Goal: Contribute content: Contribute content

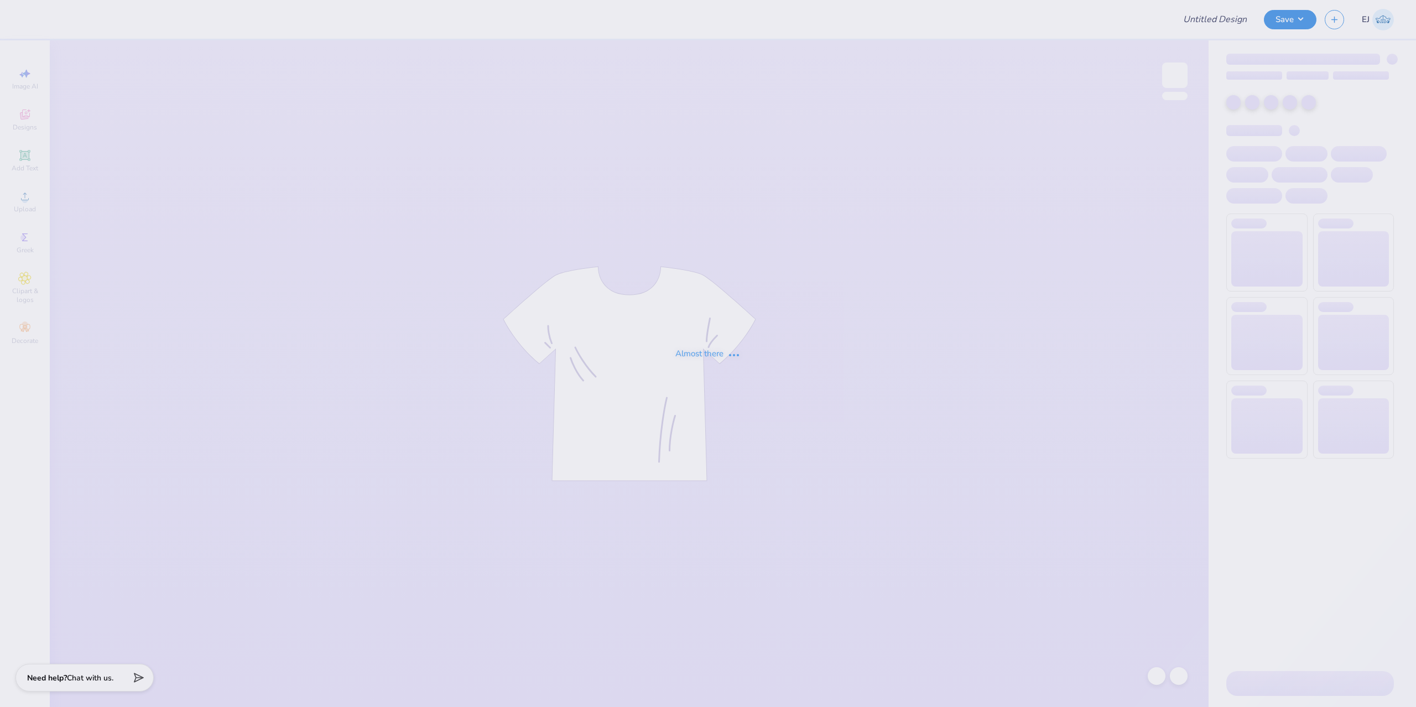
type input "[PERSON_NAME] Marine Cruise Shirts"
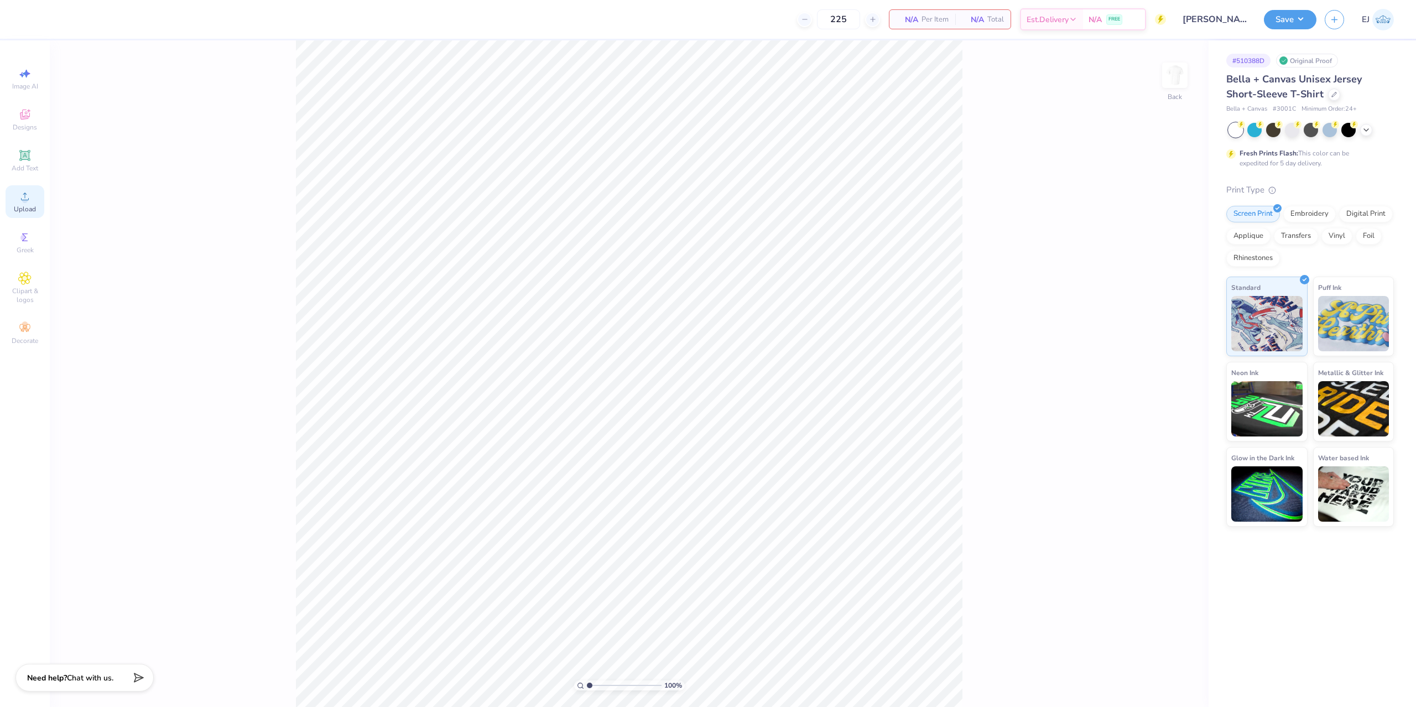
click at [32, 204] on div "Upload" at bounding box center [25, 201] width 39 height 33
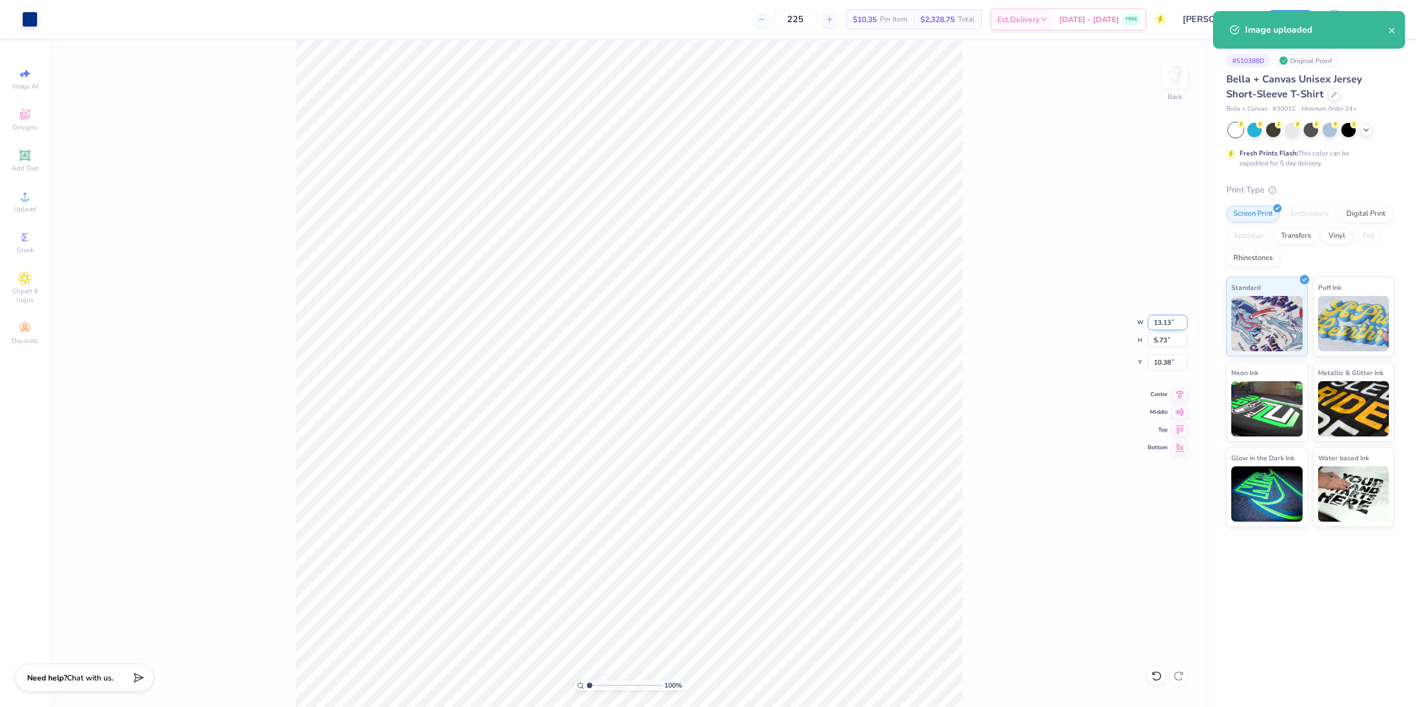
click at [1155, 326] on input "13.13" at bounding box center [1168, 322] width 40 height 15
type input "3"
type input "3.50"
type input "1.53"
drag, startPoint x: 1155, startPoint y: 360, endPoint x: 1017, endPoint y: 429, distance: 154.4
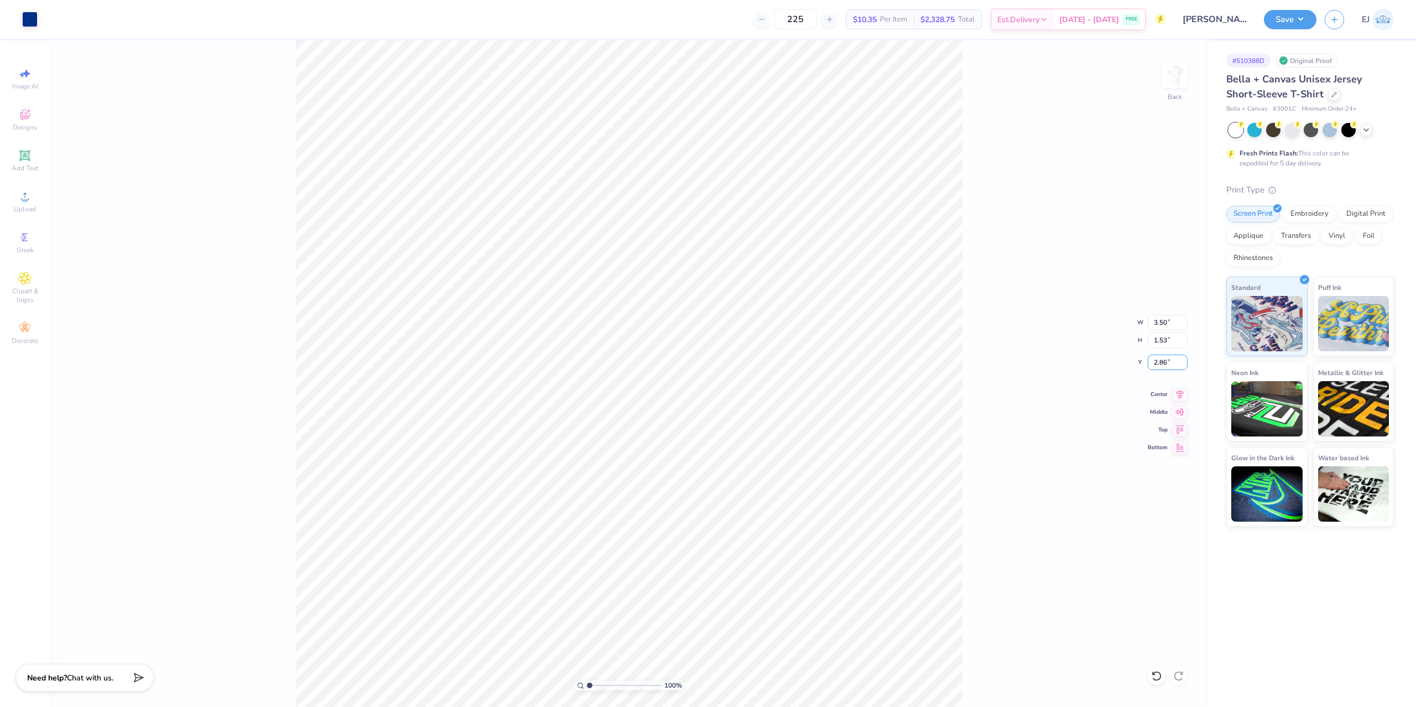
click at [1156, 359] on input "2.86" at bounding box center [1168, 362] width 40 height 15
type input "3.00"
click at [1182, 84] on img at bounding box center [1175, 75] width 44 height 44
click at [35, 200] on div "Upload" at bounding box center [25, 201] width 39 height 33
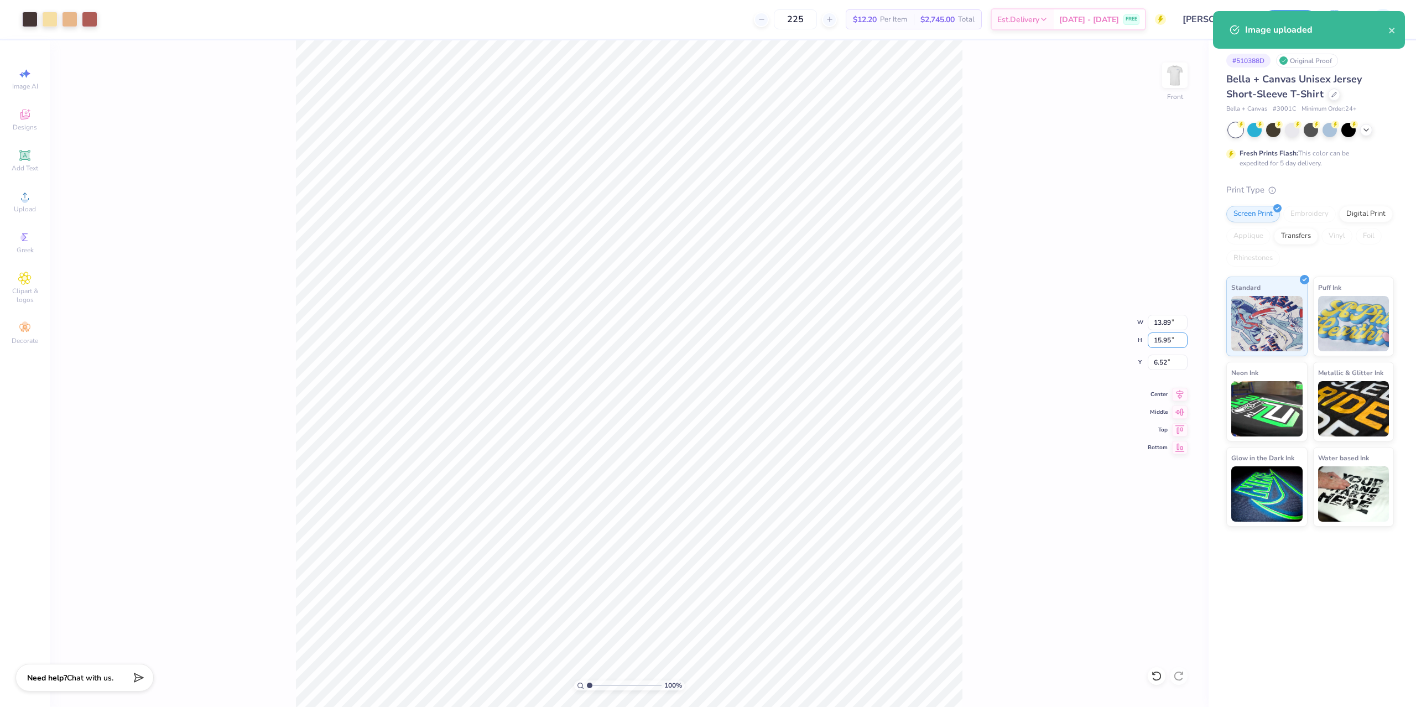
drag, startPoint x: 1162, startPoint y: 341, endPoint x: 1163, endPoint y: 348, distance: 6.7
click at [1162, 348] on input "15.95" at bounding box center [1168, 339] width 40 height 15
click at [1155, 326] on input "13.89" at bounding box center [1168, 322] width 40 height 15
type input "12.50"
type input "14.36"
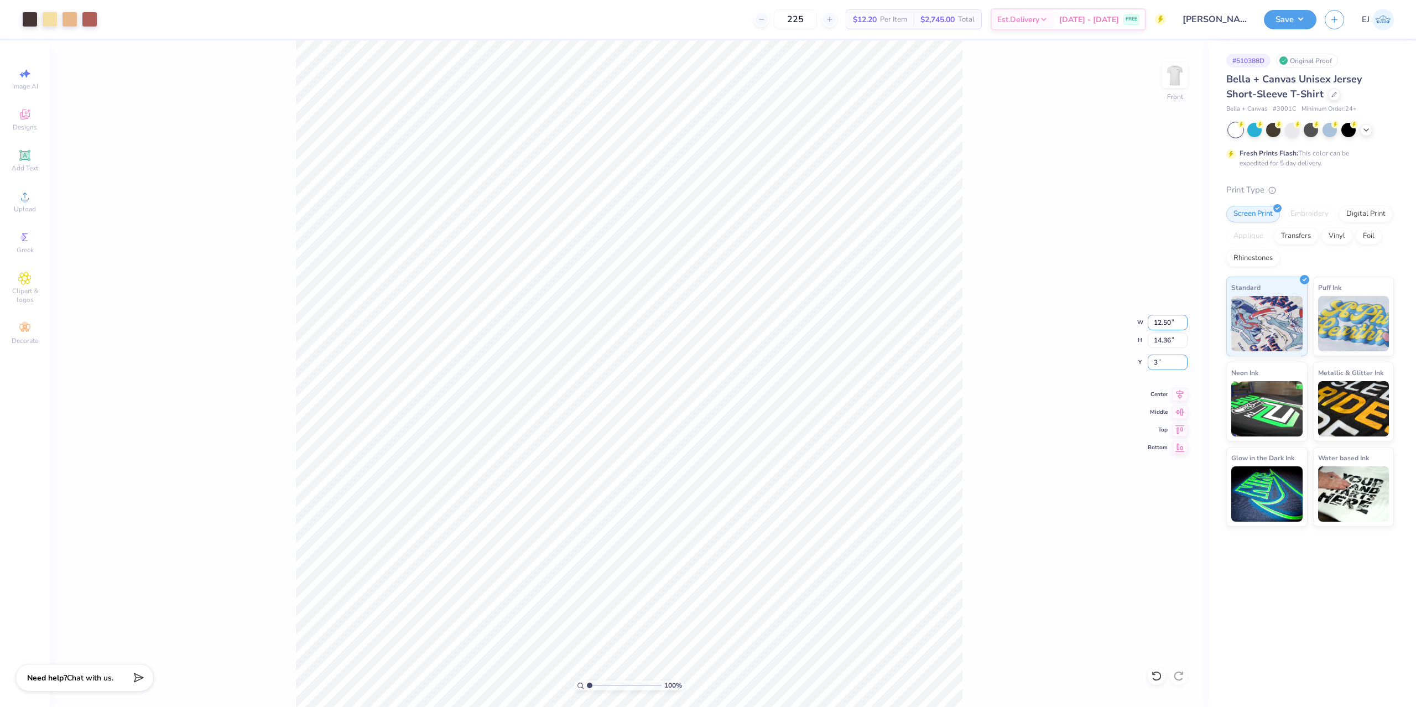
type input "3.00"
click at [1287, 30] on div "Save EJ" at bounding box center [1340, 19] width 152 height 39
click at [1292, 25] on button "Save" at bounding box center [1290, 17] width 53 height 19
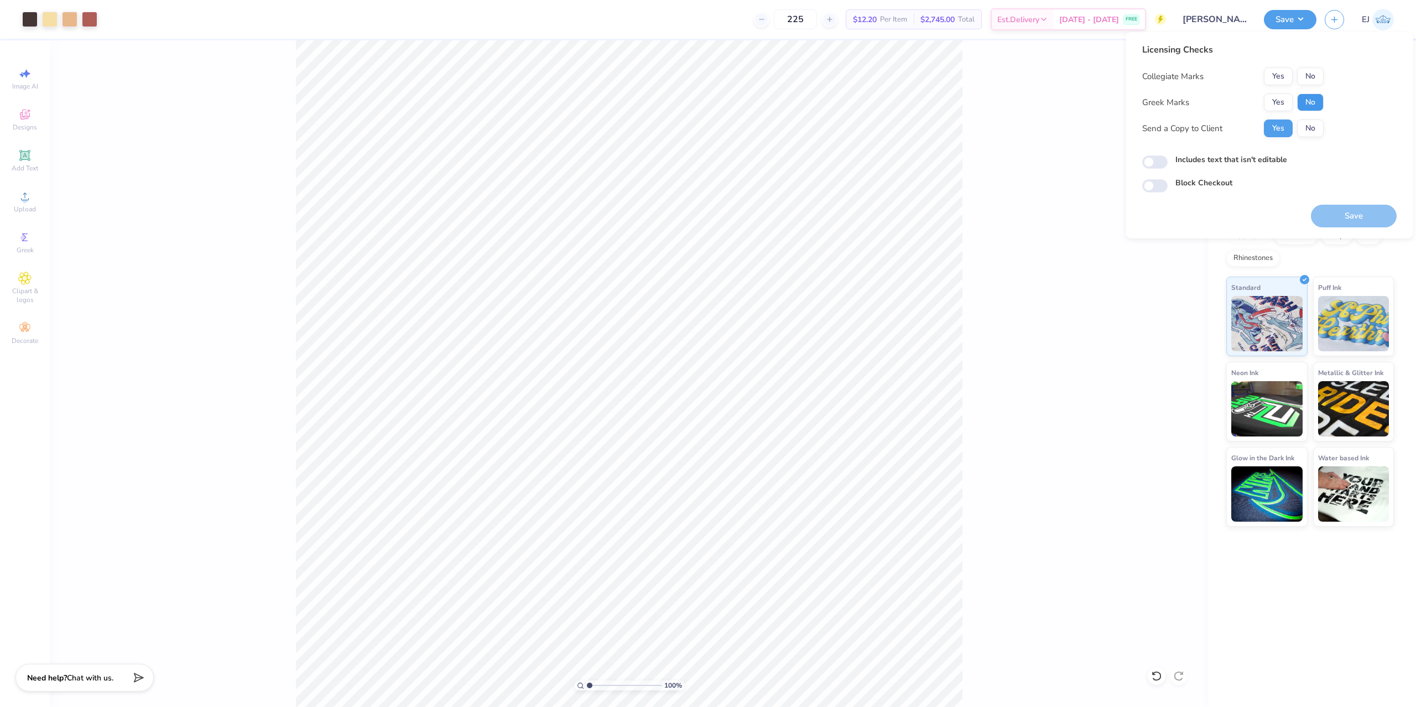
click at [1311, 102] on button "No" at bounding box center [1310, 102] width 27 height 18
click at [1319, 76] on button "No" at bounding box center [1310, 76] width 27 height 18
click at [1341, 214] on button "Save" at bounding box center [1354, 216] width 86 height 23
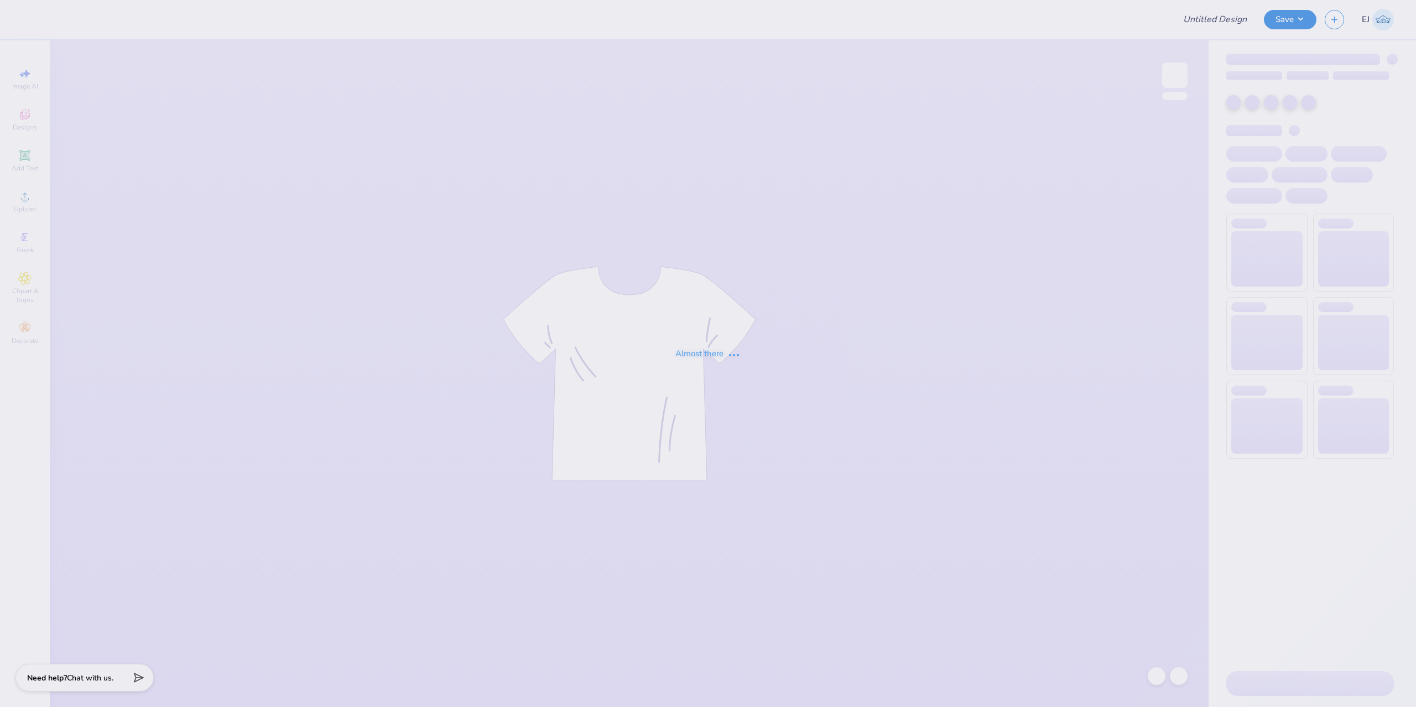
type input "Rush 25 Work in progress"
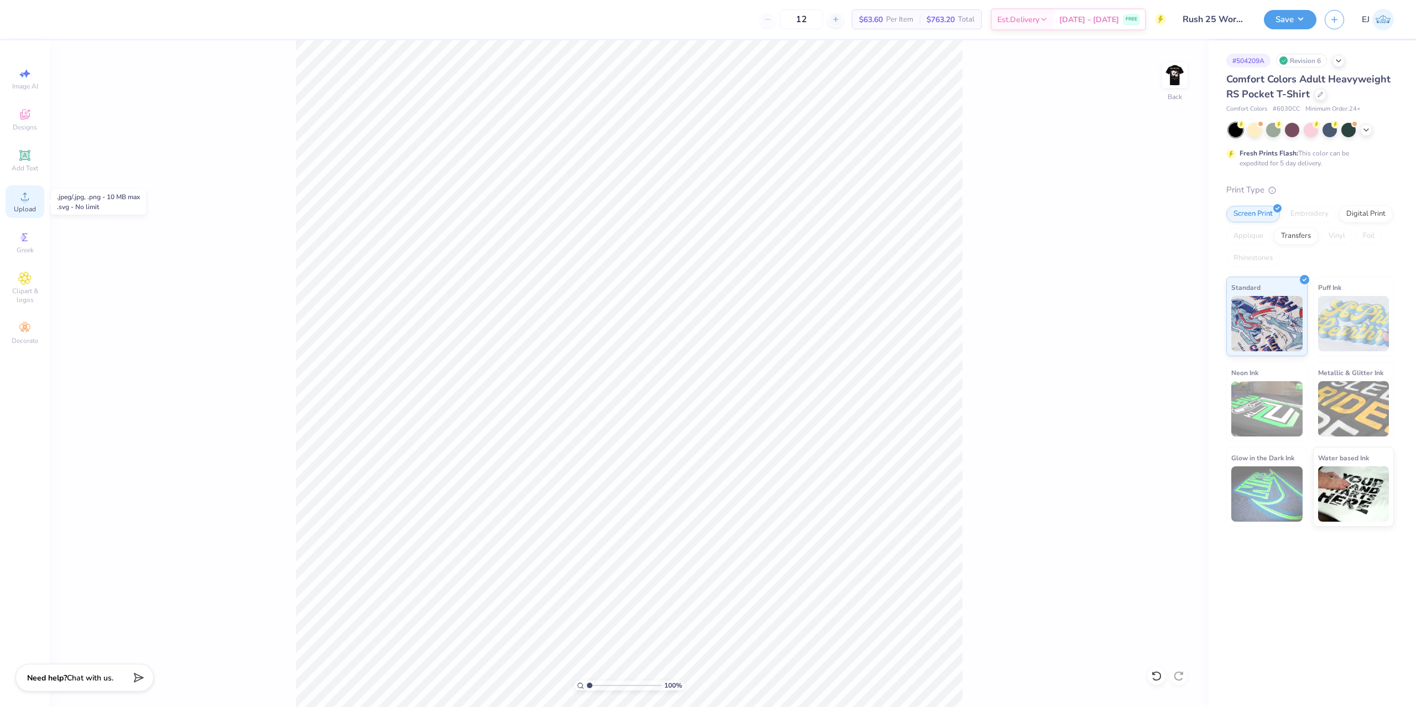
click at [27, 209] on span "Upload" at bounding box center [25, 209] width 22 height 9
click at [1164, 326] on input "3.44" at bounding box center [1158, 323] width 40 height 15
type input "3.50"
type input "1"
type input "1.22"
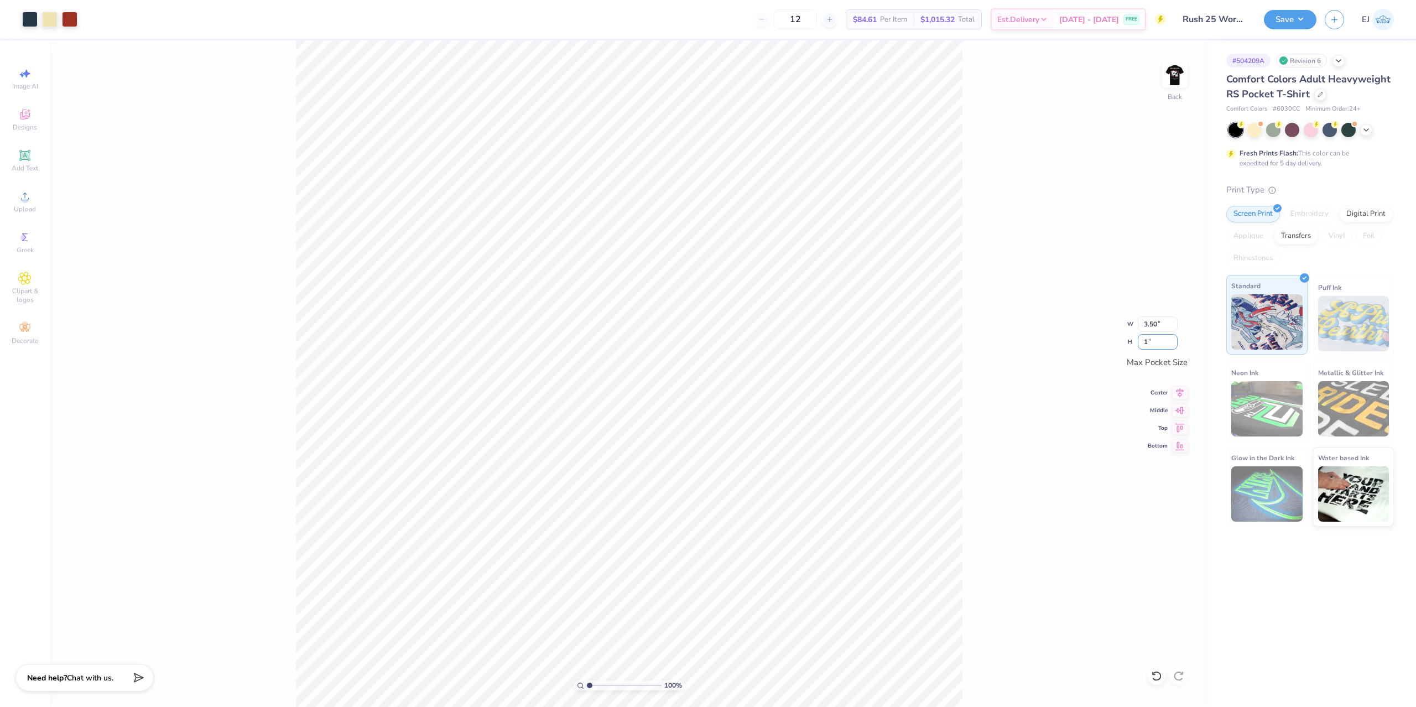
type input "1.00"
type input "3.00"
type input "2.47"
click at [1159, 76] on div "100 % Back" at bounding box center [629, 373] width 1159 height 666
click at [1181, 81] on img at bounding box center [1175, 75] width 44 height 44
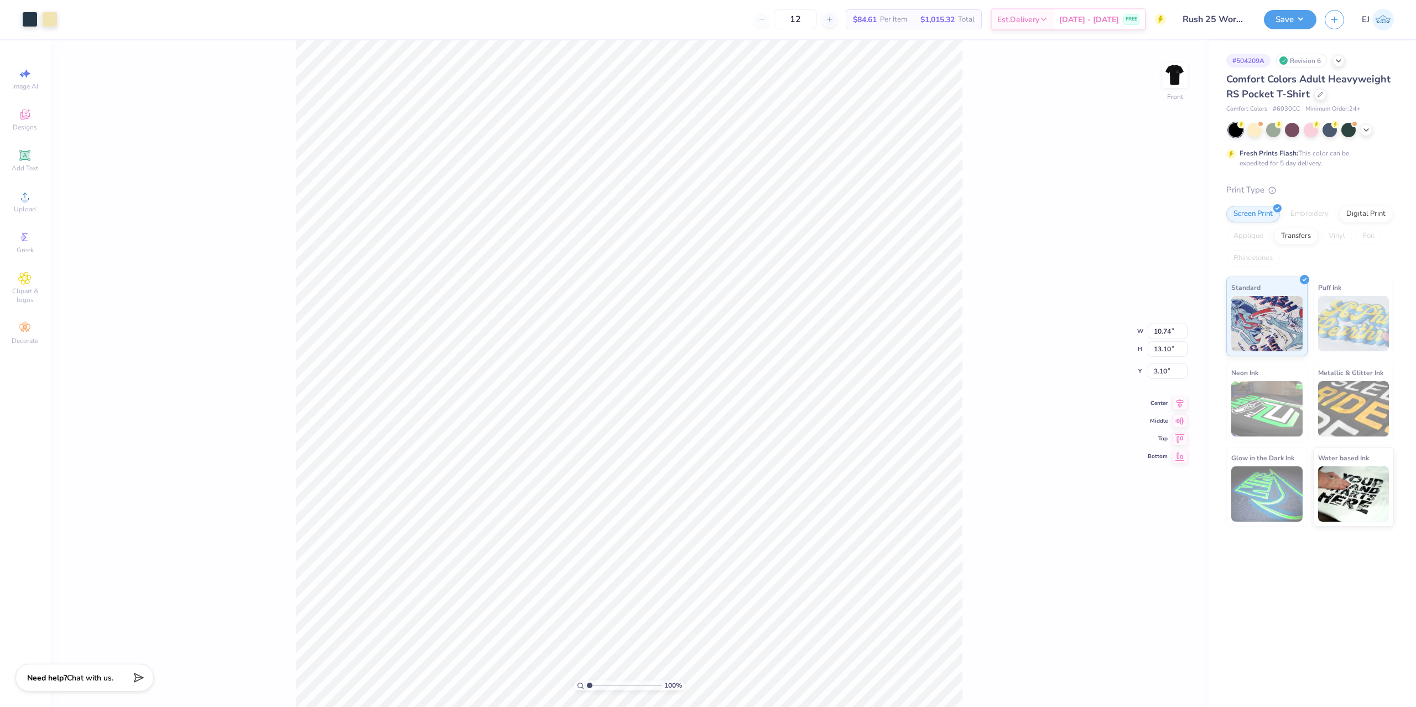
type input "8.46"
type input "1.82"
type input "3.18"
type input "12.74"
type input "11.77"
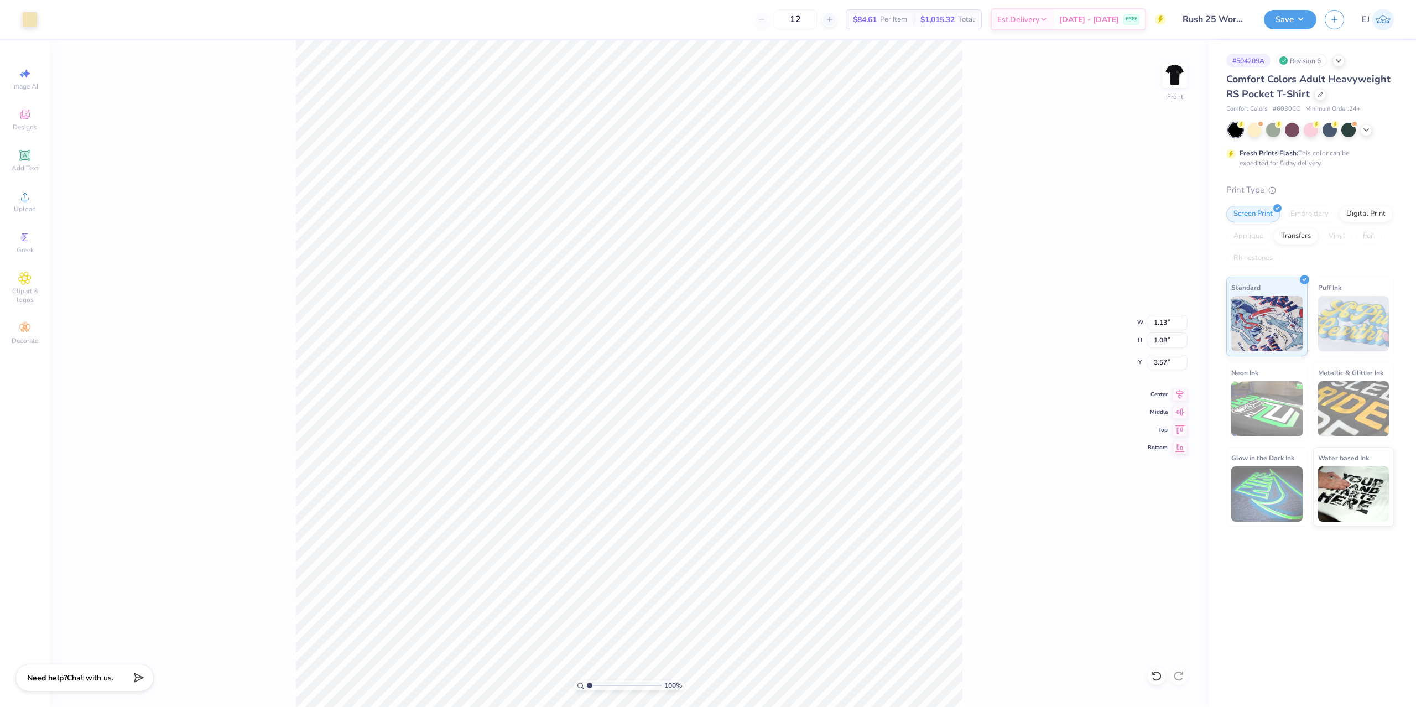
type input "5.55"
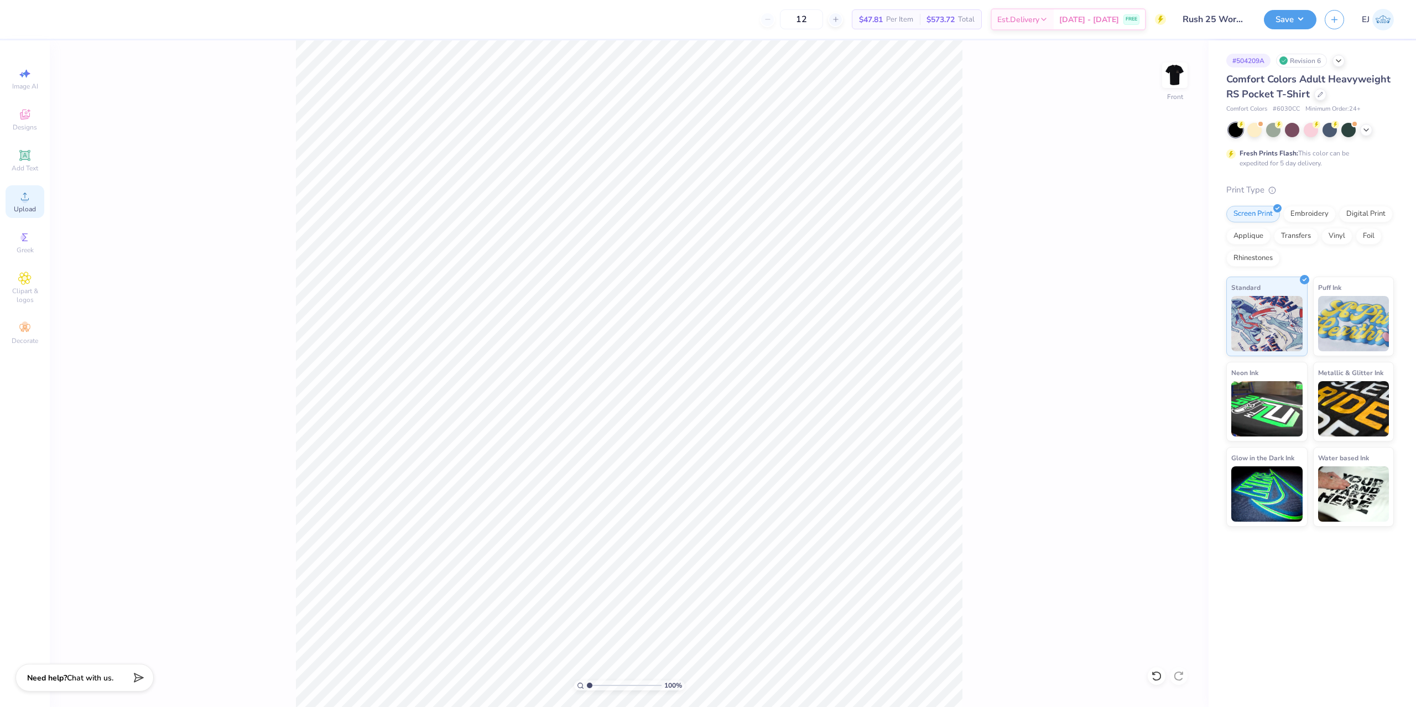
click at [22, 197] on icon at bounding box center [24, 196] width 13 height 13
click at [1169, 341] on input "18.00" at bounding box center [1168, 339] width 40 height 15
type input "15"
type input "11.20"
type input "15.00"
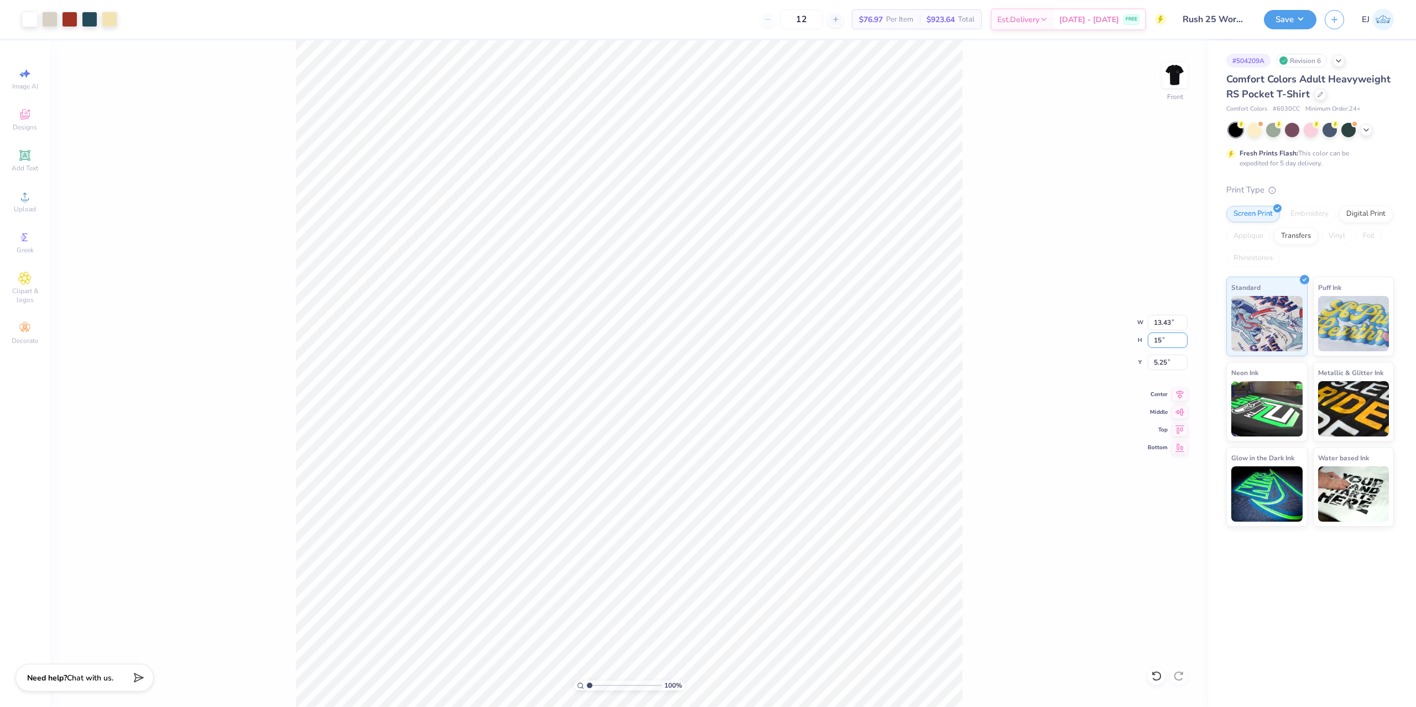
type input "6.75"
click at [1165, 367] on input "6.75" at bounding box center [1168, 362] width 40 height 15
type input "3.00"
click at [966, 309] on div "100 % Front W 11.20 11.20 " H 15.00 15.00 " Y 3.00 3.00 " Center Middle Top Bot…" at bounding box center [629, 373] width 1159 height 666
click at [1035, 407] on div "100 % Front W 11.20 11.20 " H 15.00 15.00 " Y 3.00 3.00 " Center Middle Top Bot…" at bounding box center [629, 373] width 1159 height 666
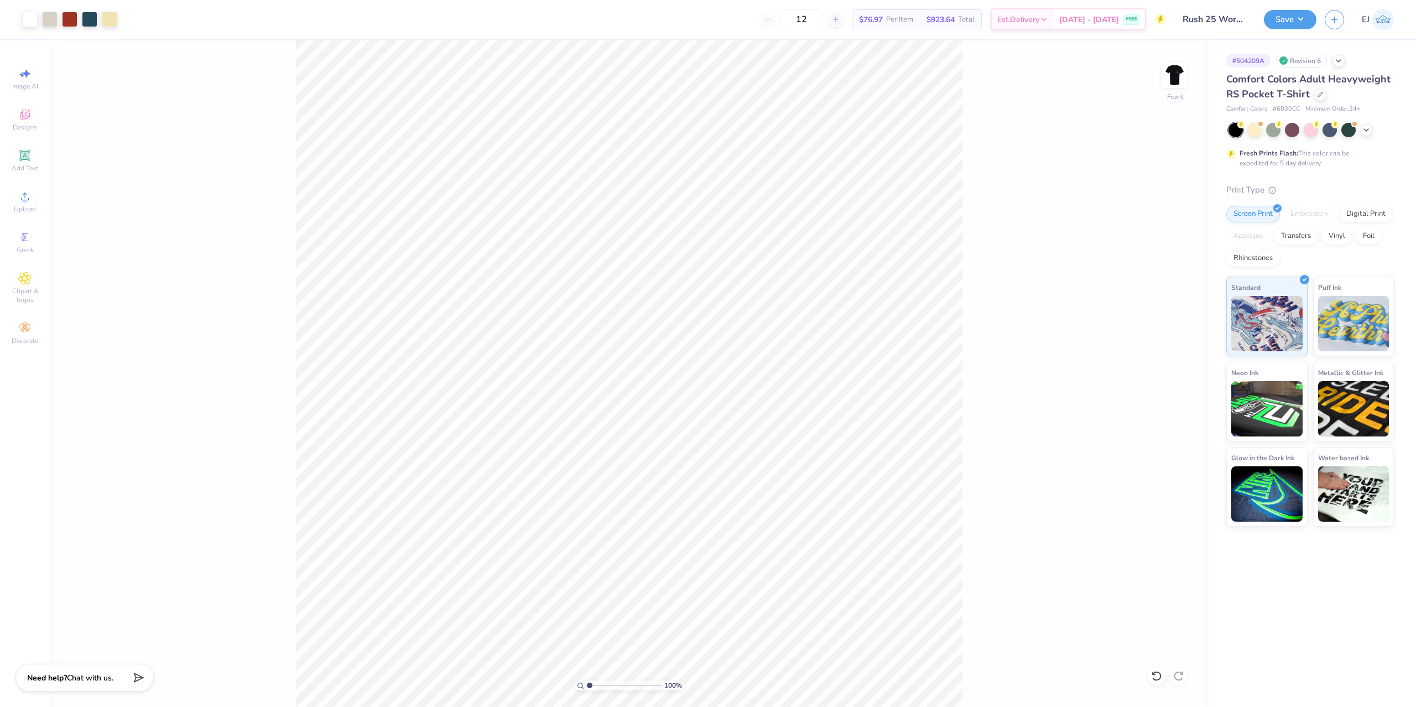
click at [1306, 30] on div "Save EJ" at bounding box center [1340, 19] width 152 height 39
click at [1306, 21] on button "Save" at bounding box center [1290, 17] width 53 height 19
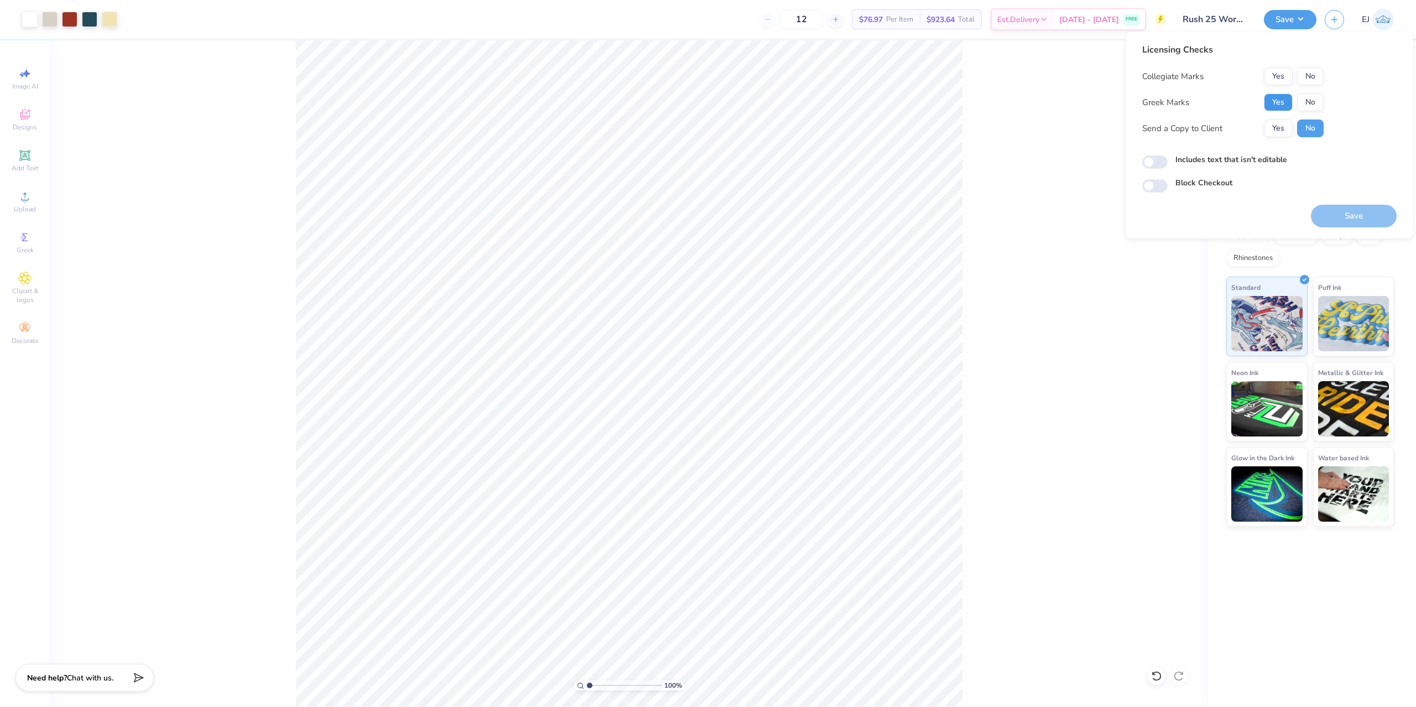
click at [1288, 99] on button "Yes" at bounding box center [1278, 102] width 29 height 18
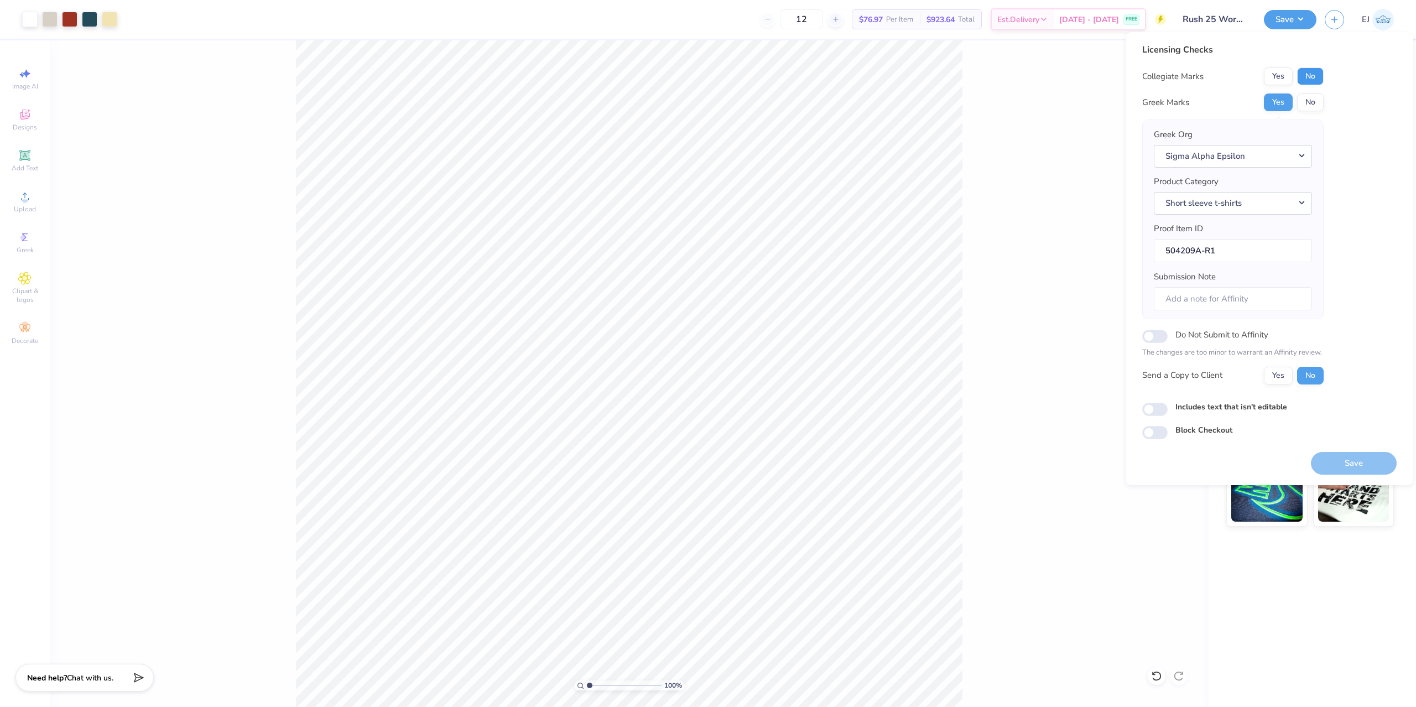
click at [1324, 77] on div "Licensing Checks Collegiate Marks Yes No Greek Marks Yes No Greek Org Sigma Alp…" at bounding box center [1269, 241] width 254 height 396
click at [1315, 77] on button "No" at bounding box center [1310, 76] width 27 height 18
click at [1354, 470] on button "Save" at bounding box center [1354, 463] width 86 height 23
